Goal: Task Accomplishment & Management: Manage account settings

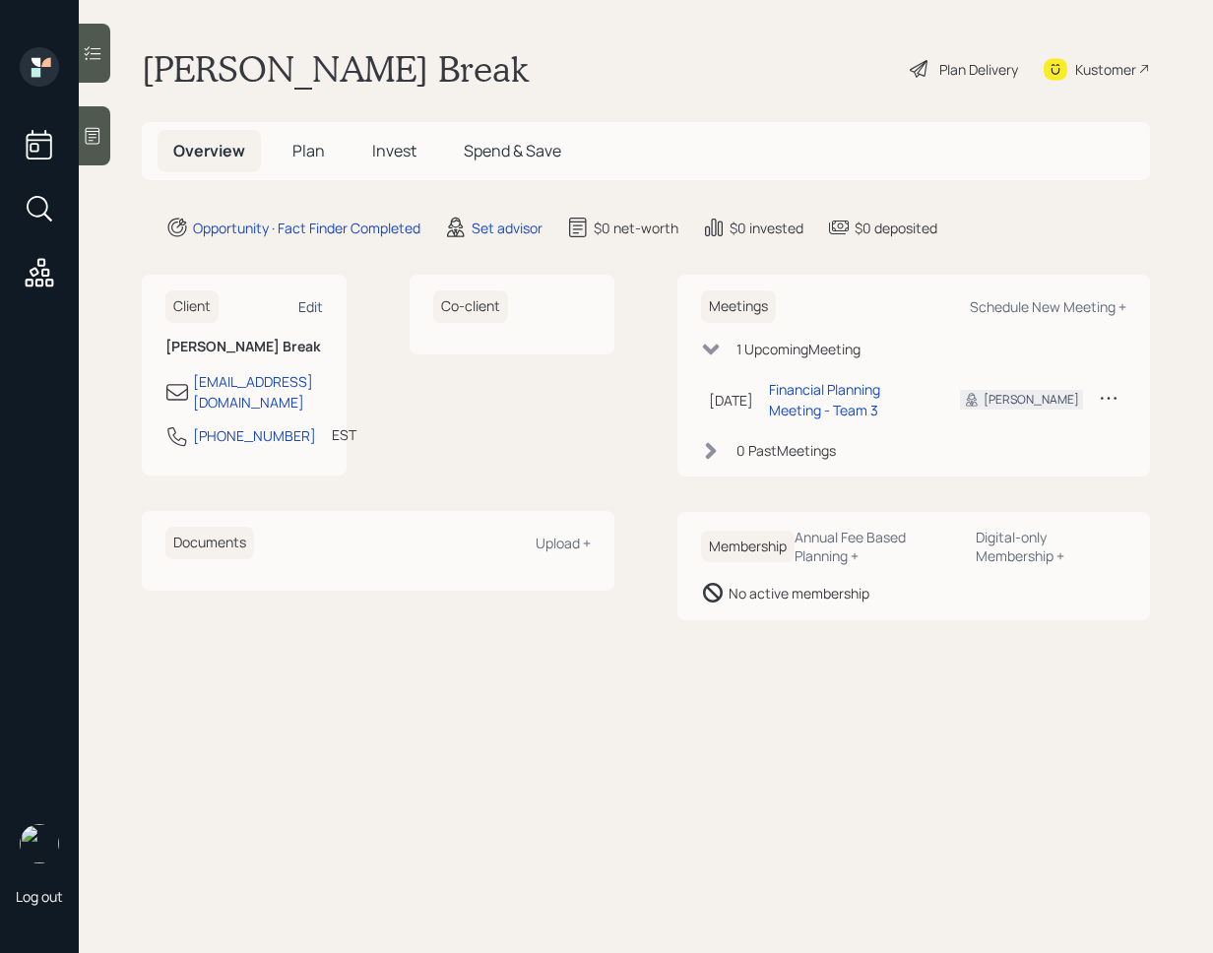
click at [305, 313] on div "Edit" at bounding box center [310, 306] width 25 height 19
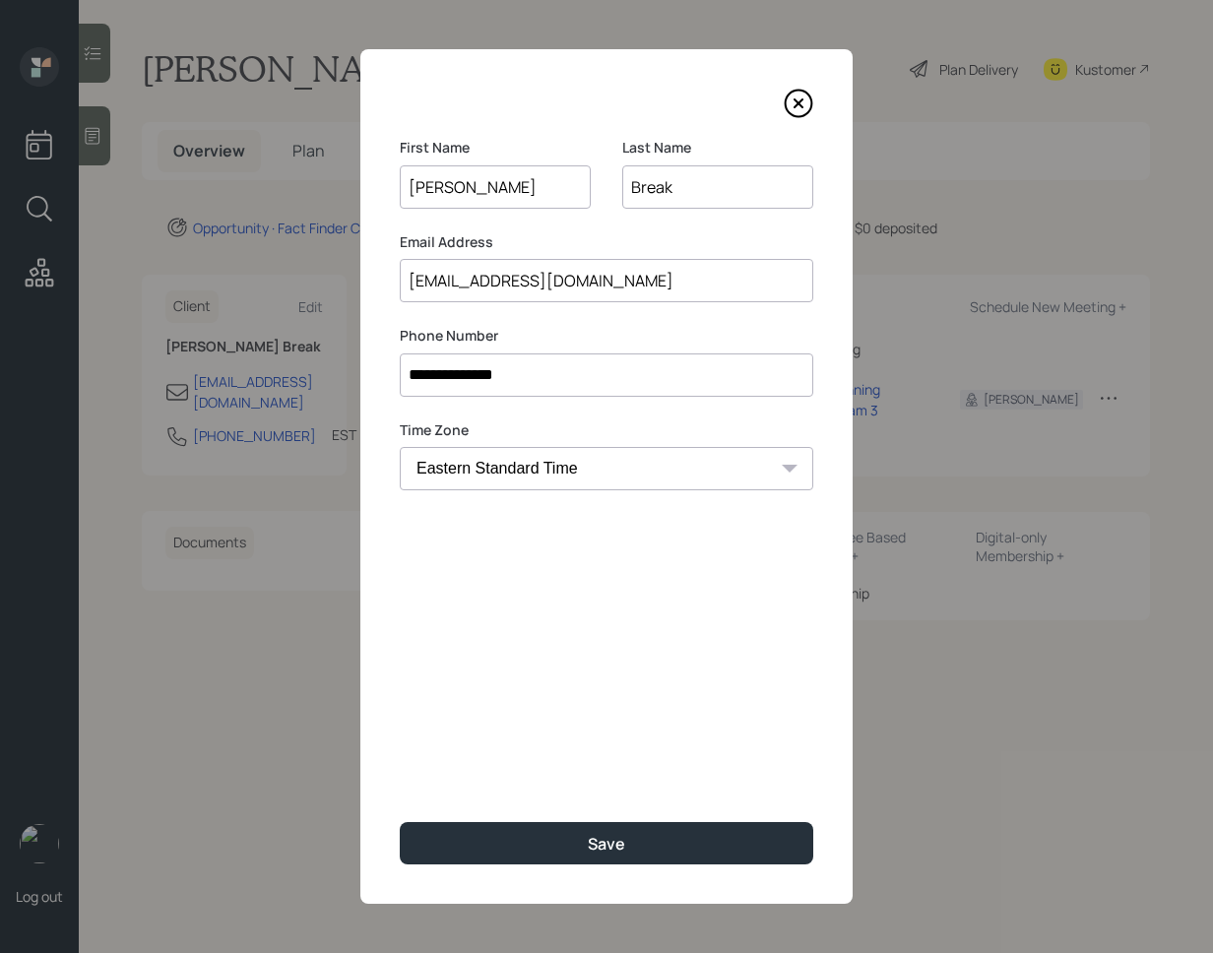
click at [504, 280] on input "[EMAIL_ADDRESS][DOMAIN_NAME]" at bounding box center [606, 280] width 413 height 43
type input "[EMAIL_ADDRESS][DOMAIN_NAME]"
click at [676, 189] on input "Break" at bounding box center [717, 186] width 191 height 43
type input "Brake"
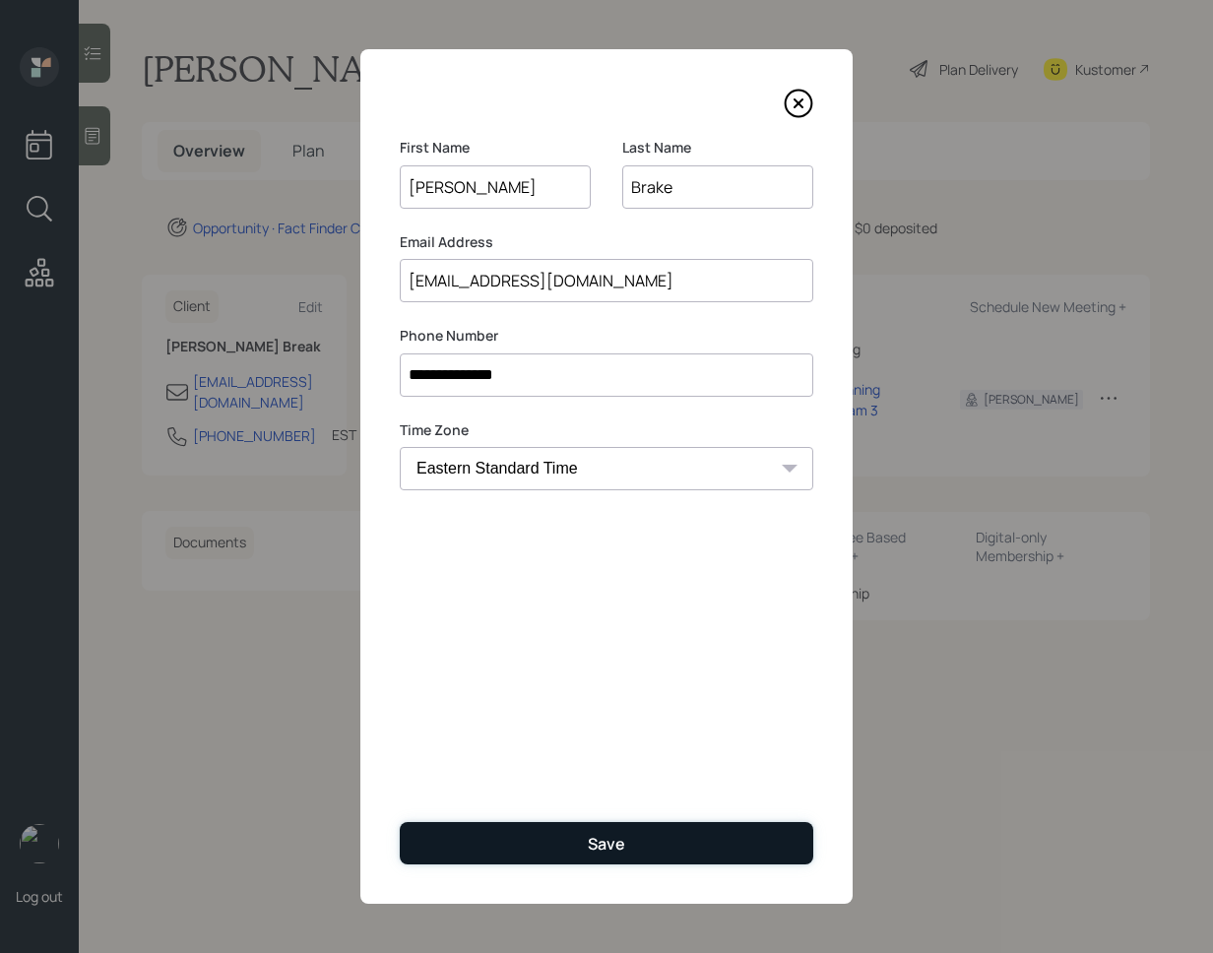
click at [692, 834] on button "Save" at bounding box center [606, 843] width 413 height 42
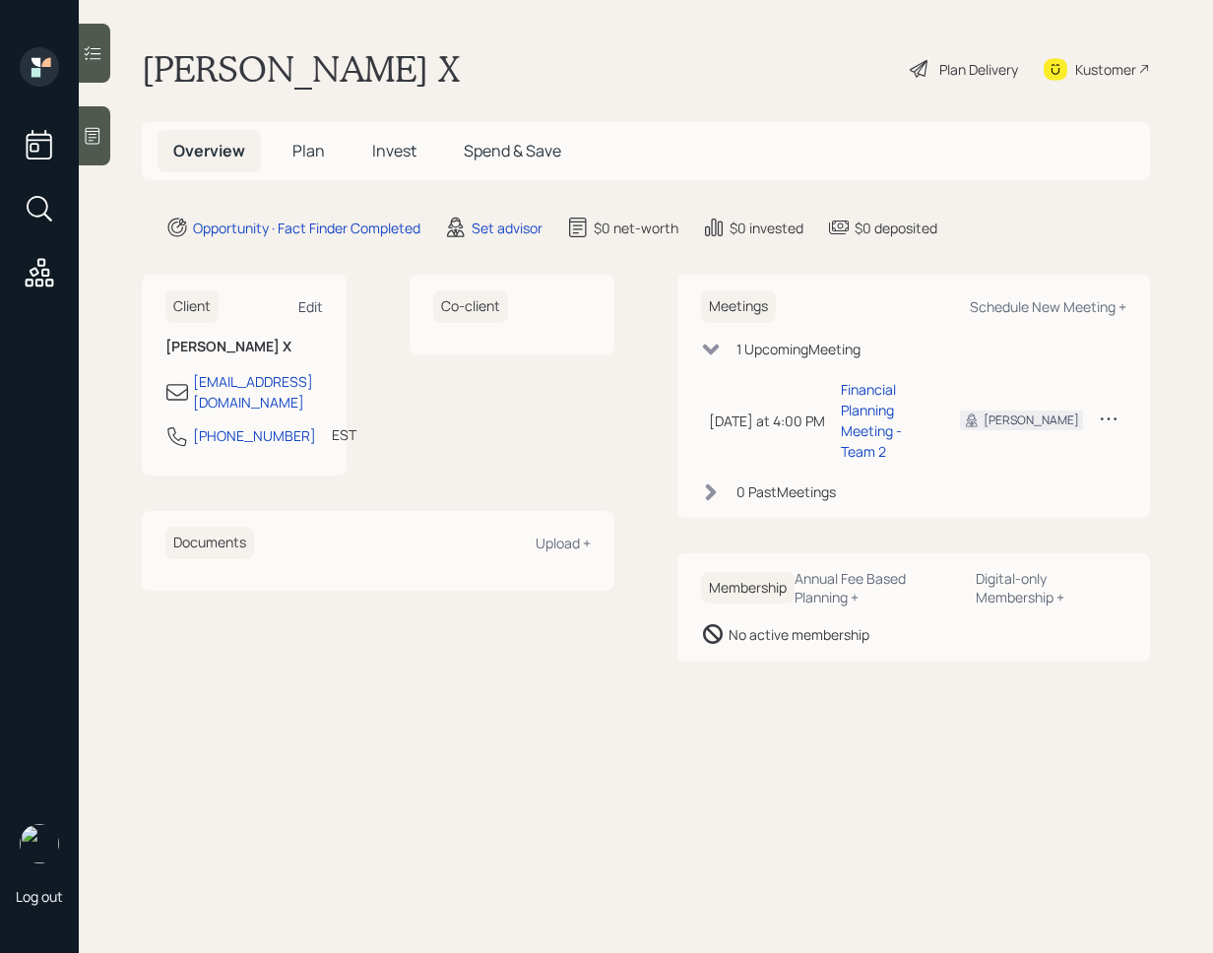
click at [308, 308] on div "Edit" at bounding box center [310, 306] width 25 height 19
